Goal: Information Seeking & Learning: Learn about a topic

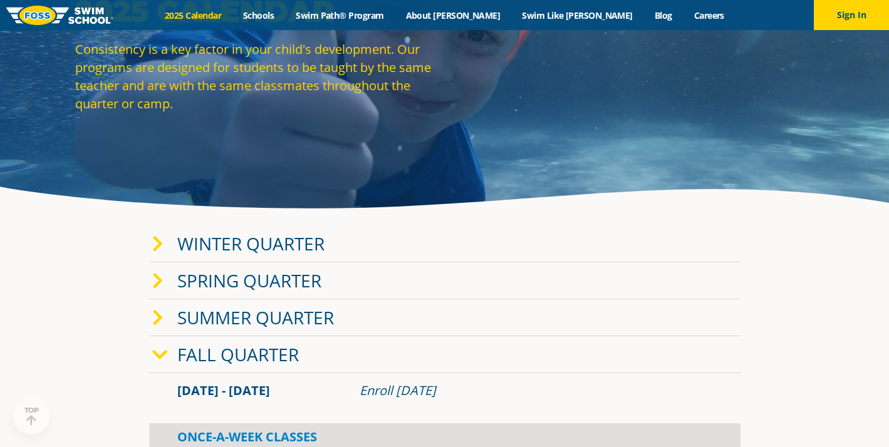
scroll to position [96, 0]
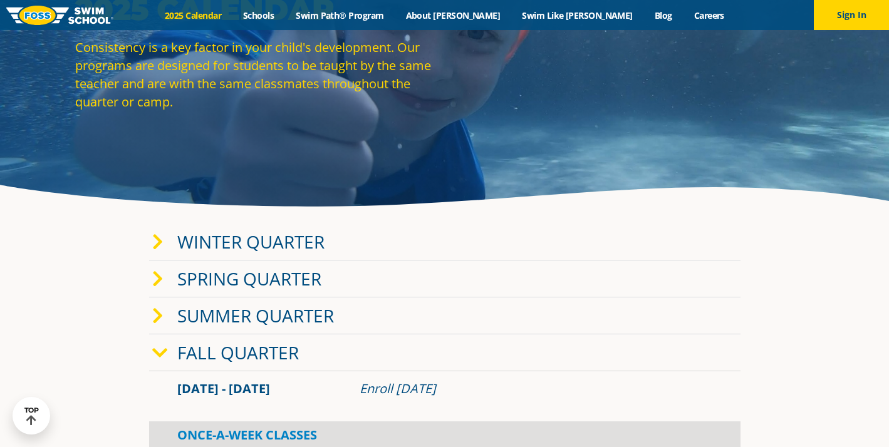
click at [297, 241] on link "Winter Quarter" at bounding box center [250, 242] width 147 height 24
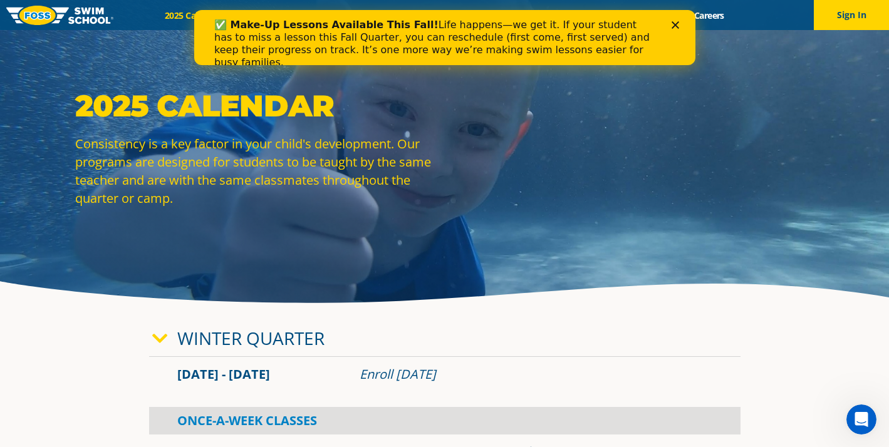
scroll to position [0, 0]
click at [676, 25] on icon "Close" at bounding box center [675, 25] width 8 height 8
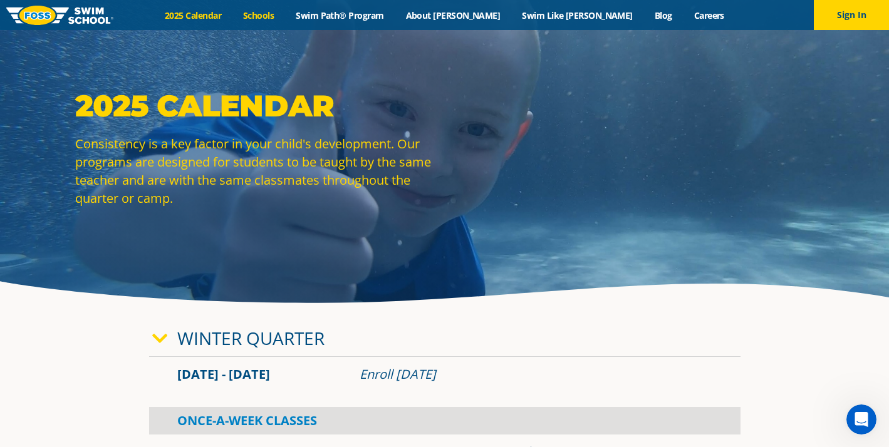
click at [285, 18] on link "Schools" at bounding box center [258, 15] width 53 height 12
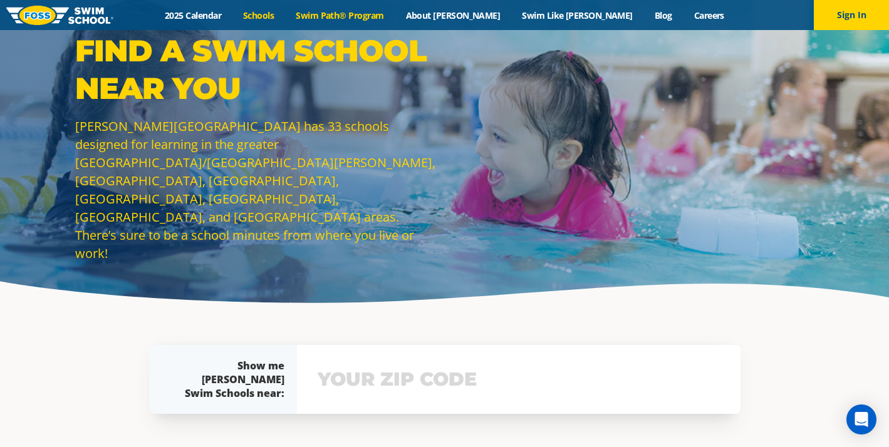
click at [395, 18] on link "Swim Path® Program" at bounding box center [340, 15] width 110 height 12
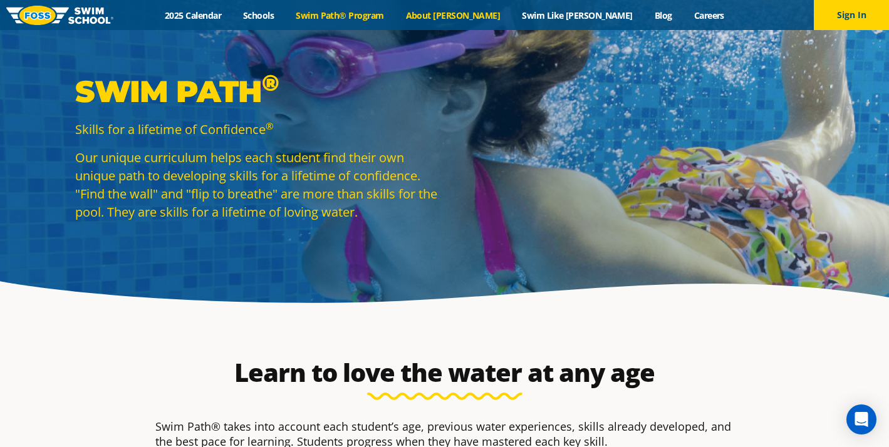
click at [484, 15] on link "About [PERSON_NAME]" at bounding box center [453, 15] width 116 height 12
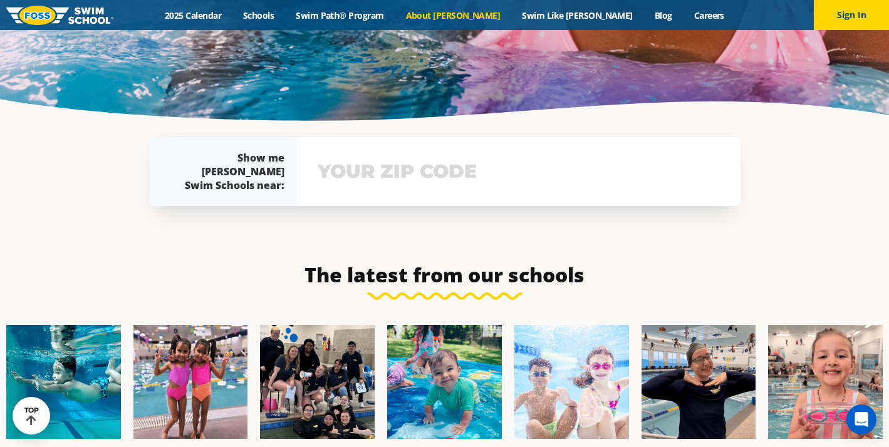
scroll to position [2680, 0]
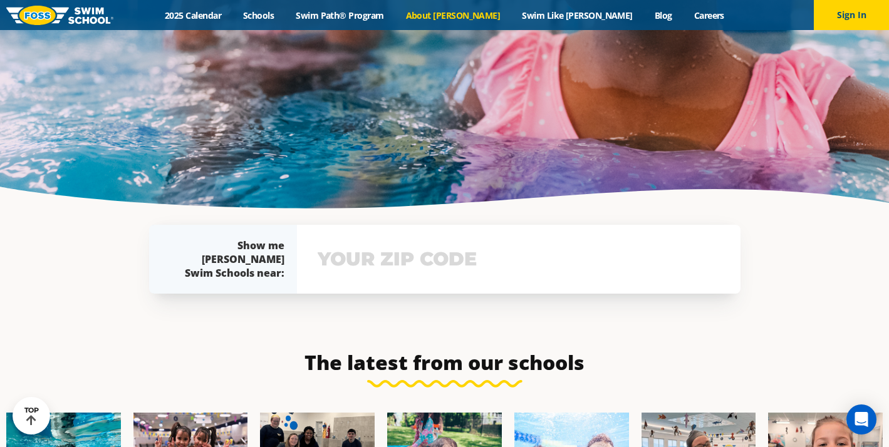
click at [430, 225] on div "View school & class schedule" at bounding box center [518, 259] width 443 height 69
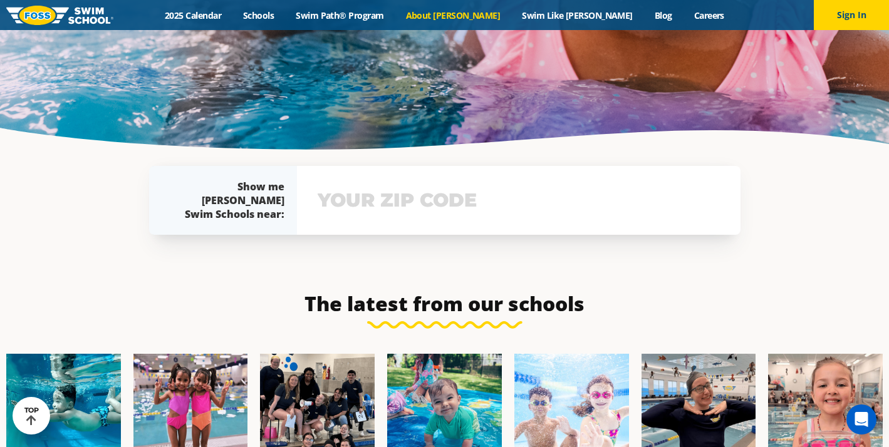
scroll to position [2794, 0]
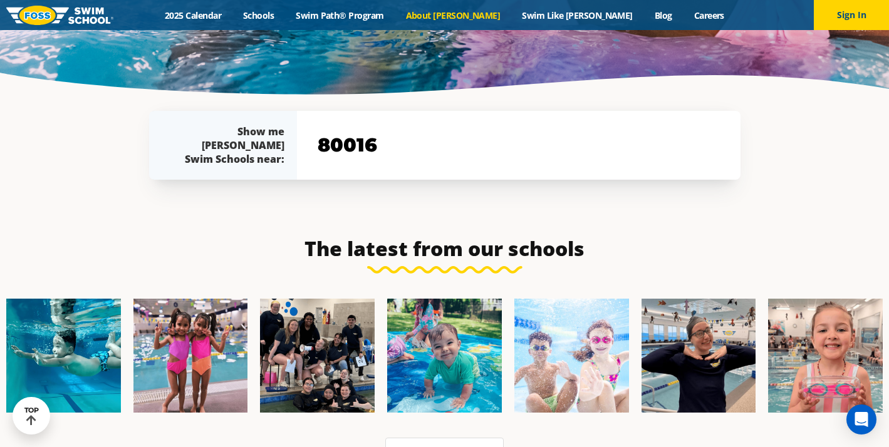
type input "80016"
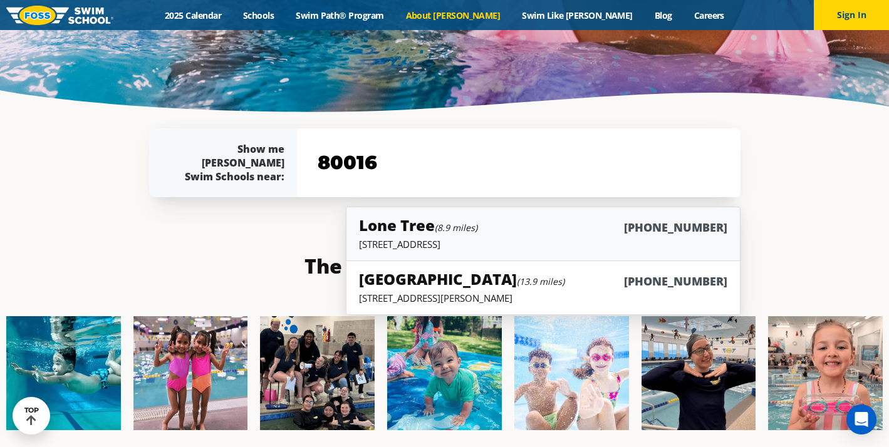
click at [448, 222] on small "(8.9 miles)" at bounding box center [456, 228] width 43 height 12
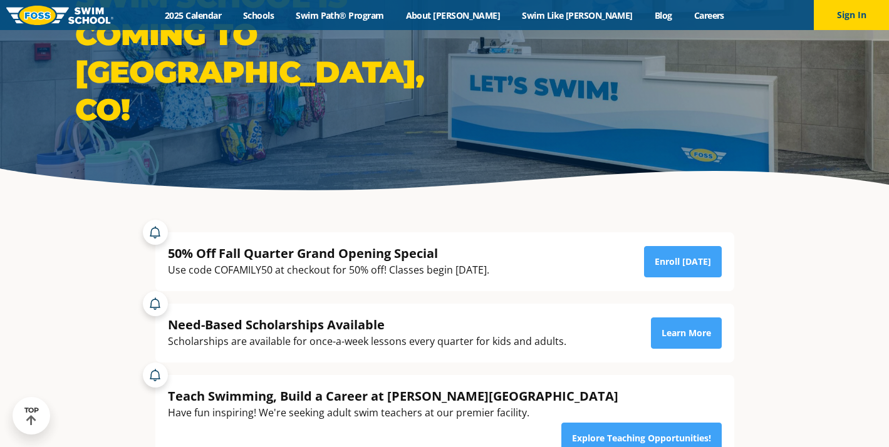
scroll to position [113, 0]
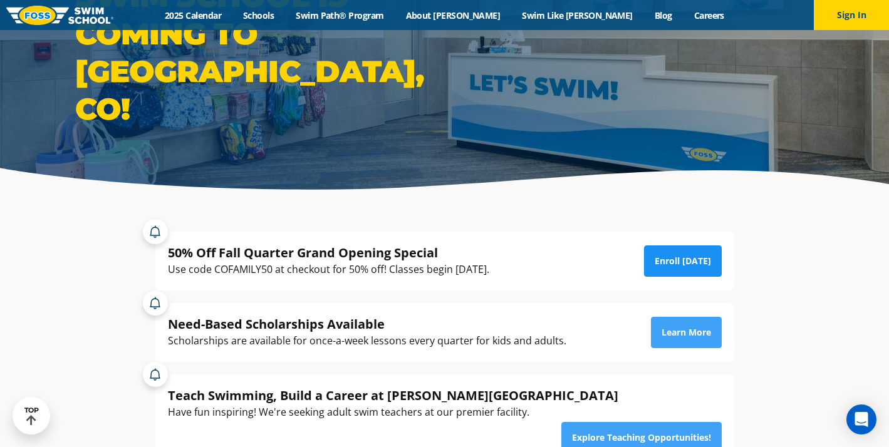
click at [681, 259] on link "Enroll Today" at bounding box center [683, 261] width 78 height 31
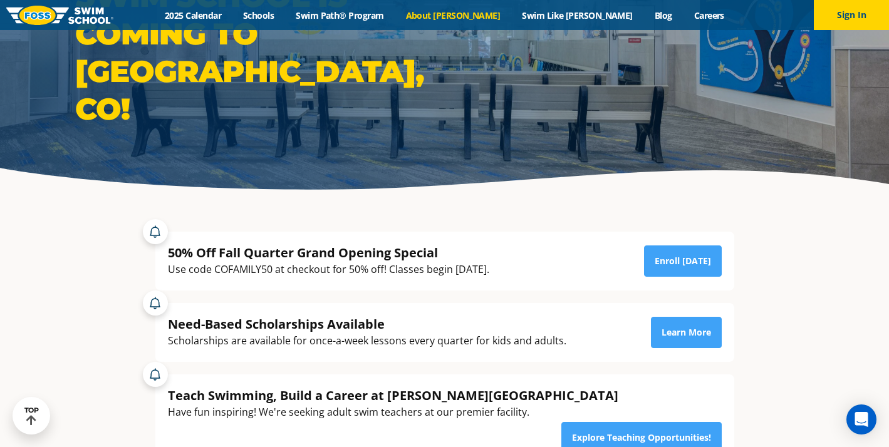
click at [483, 18] on link "About [PERSON_NAME]" at bounding box center [453, 15] width 116 height 12
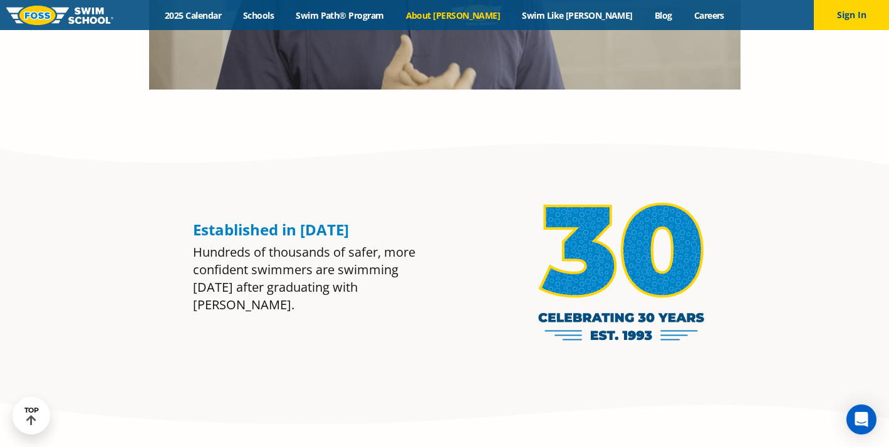
scroll to position [938, 0]
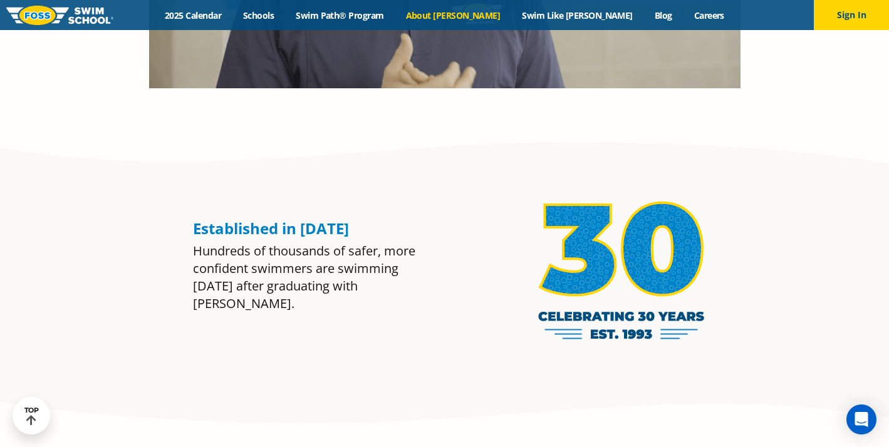
click at [564, 8] on div "Menu 2025 Calendar Schools Swim Path® Program About FOSS Swim Like Regan Blog C…" at bounding box center [444, 15] width 889 height 30
click at [564, 14] on link "Swim Like [PERSON_NAME]" at bounding box center [577, 15] width 133 height 12
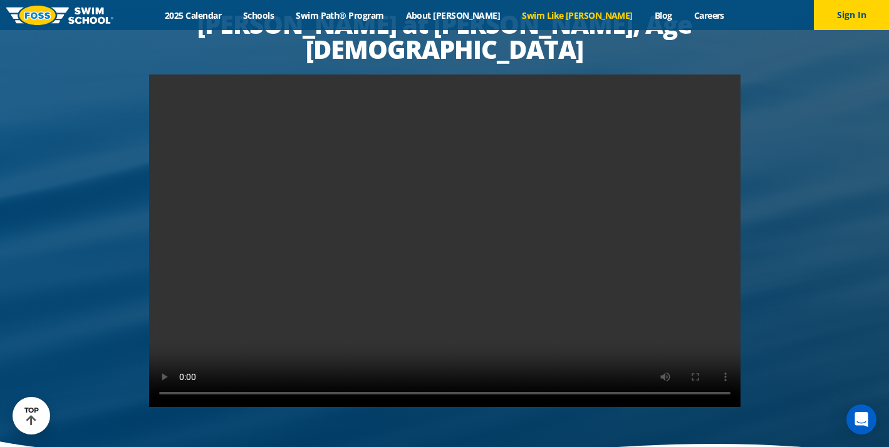
scroll to position [2382, 0]
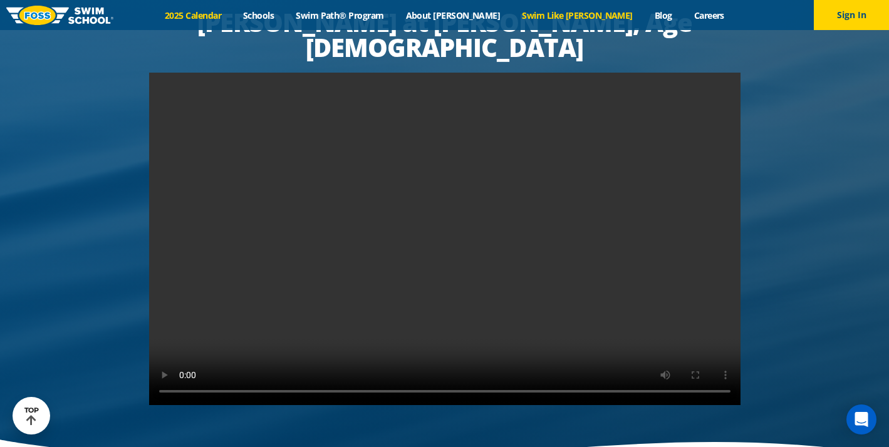
click at [232, 16] on link "2025 Calendar" at bounding box center [193, 15] width 78 height 12
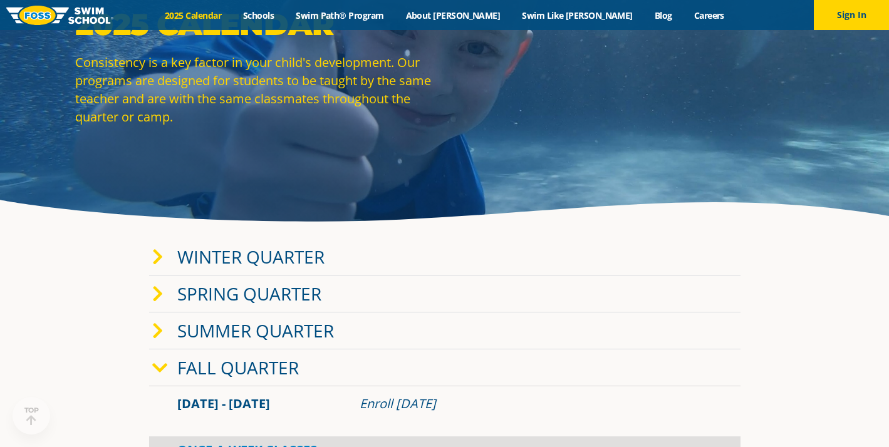
scroll to position [113, 0]
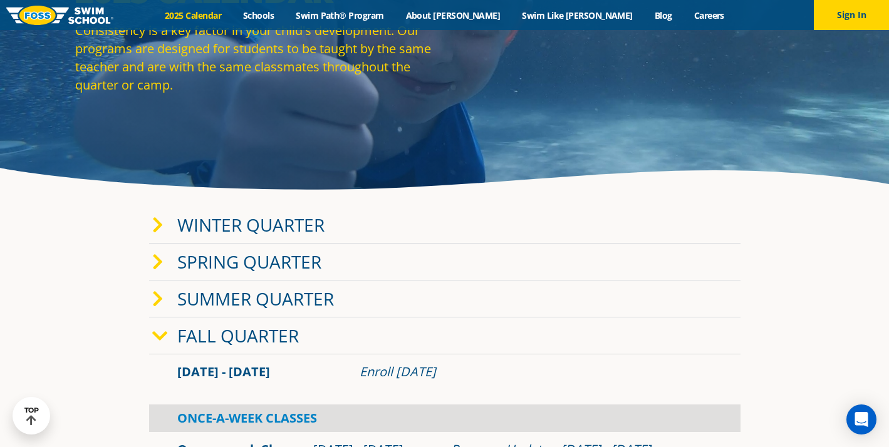
click at [271, 328] on link "Fall Quarter" at bounding box center [237, 336] width 121 height 24
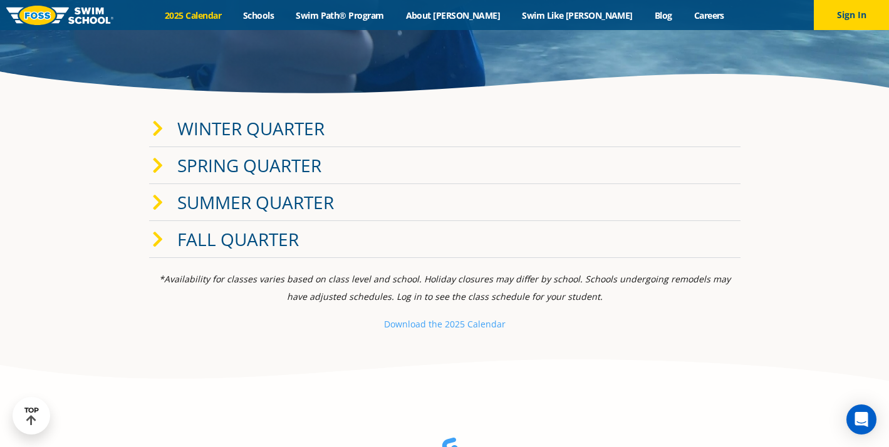
scroll to position [243, 0]
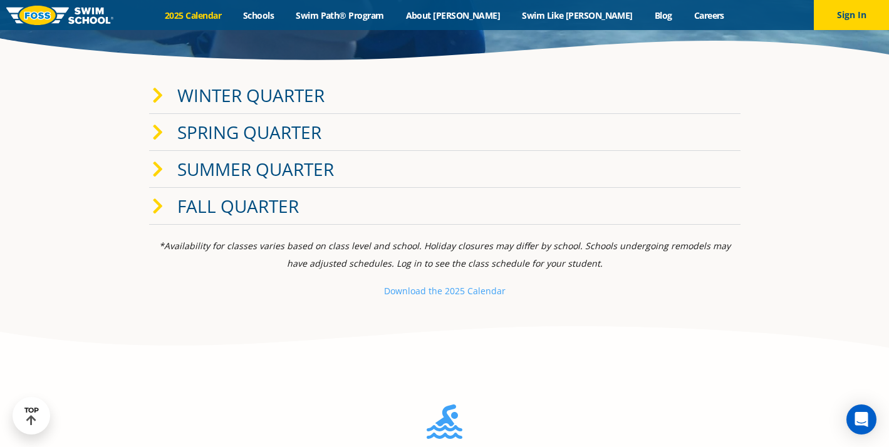
click at [270, 198] on link "Fall Quarter" at bounding box center [237, 206] width 121 height 24
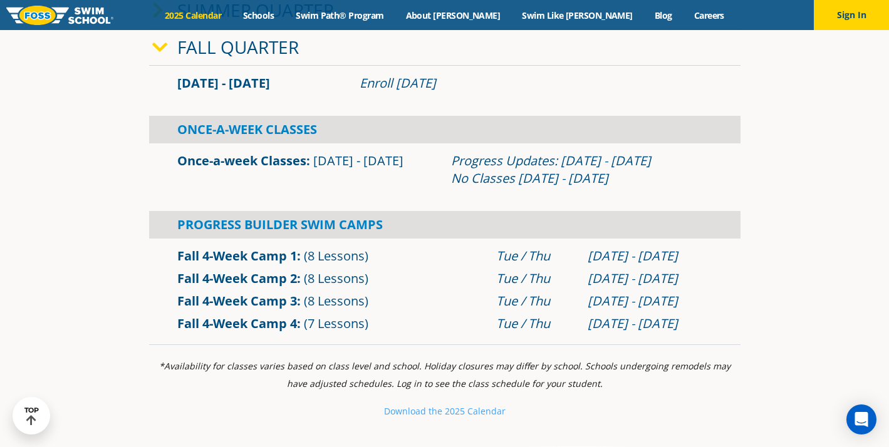
scroll to position [449, 0]
